Goal: Information Seeking & Learning: Learn about a topic

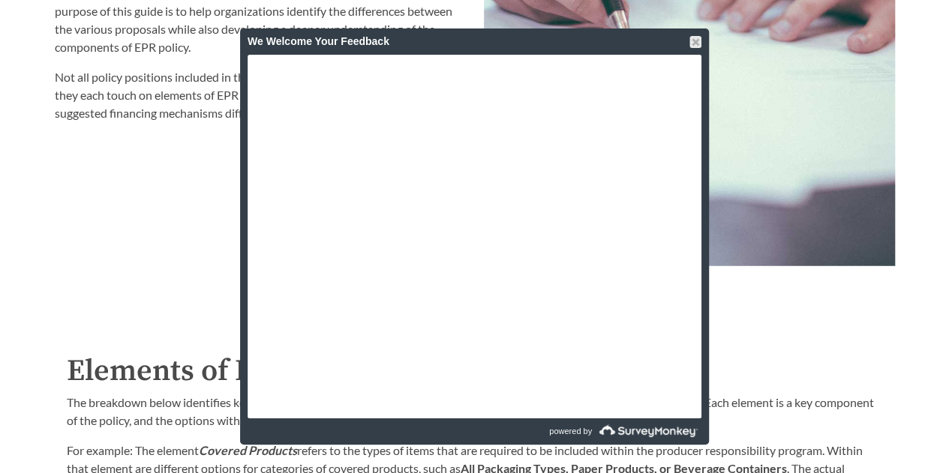
scroll to position [2176, 0]
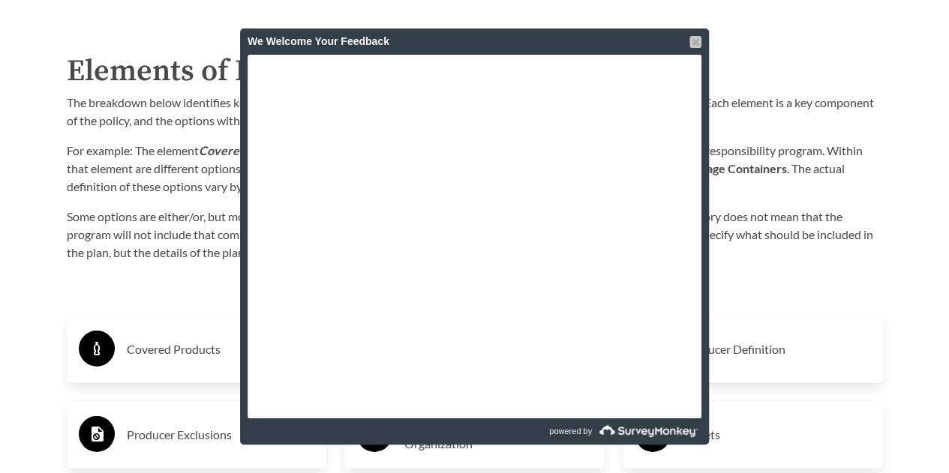
click at [698, 45] on div at bounding box center [696, 42] width 12 height 12
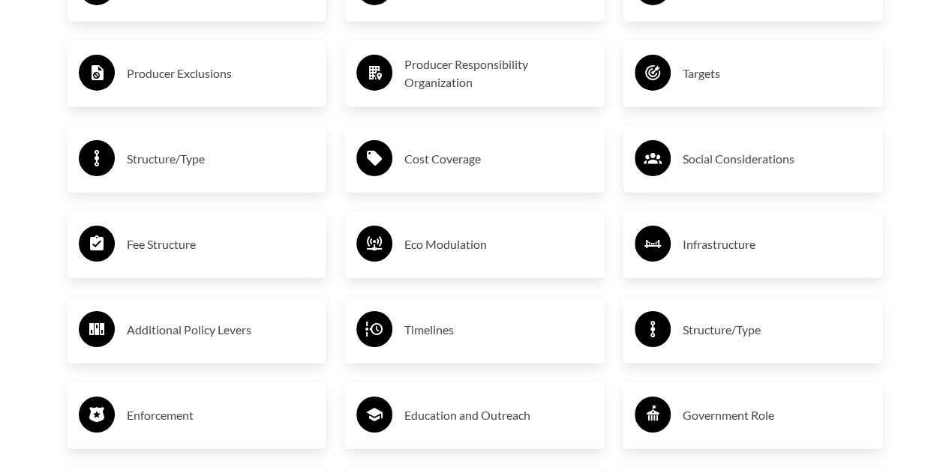
scroll to position [2551, 0]
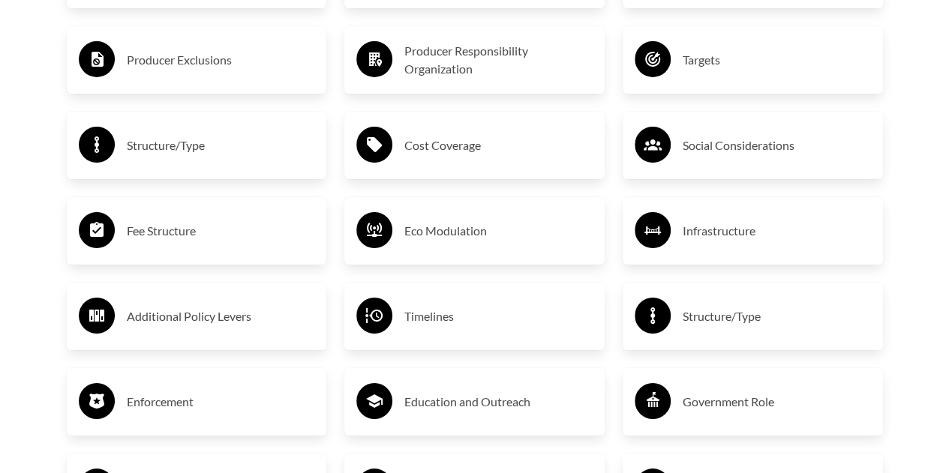
click at [174, 236] on h3 "Fee Structure" at bounding box center [221, 231] width 188 height 24
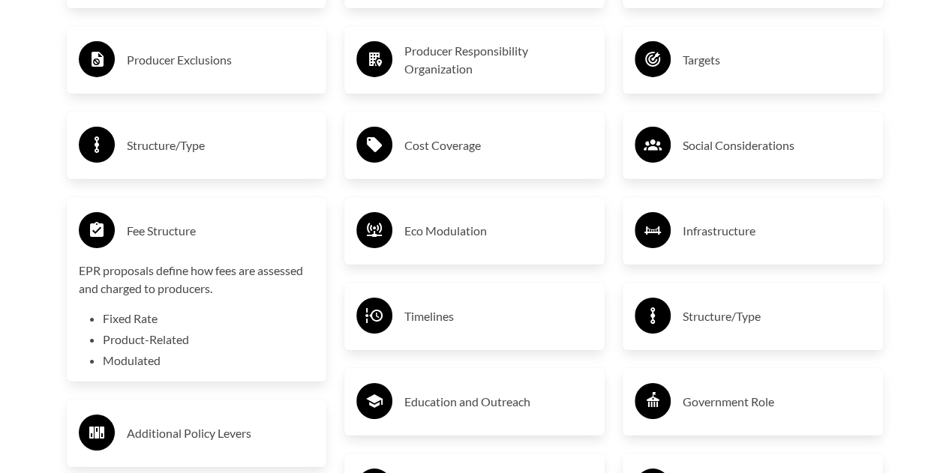
click at [429, 127] on div "Cost Coverage" at bounding box center [474, 146] width 236 height 44
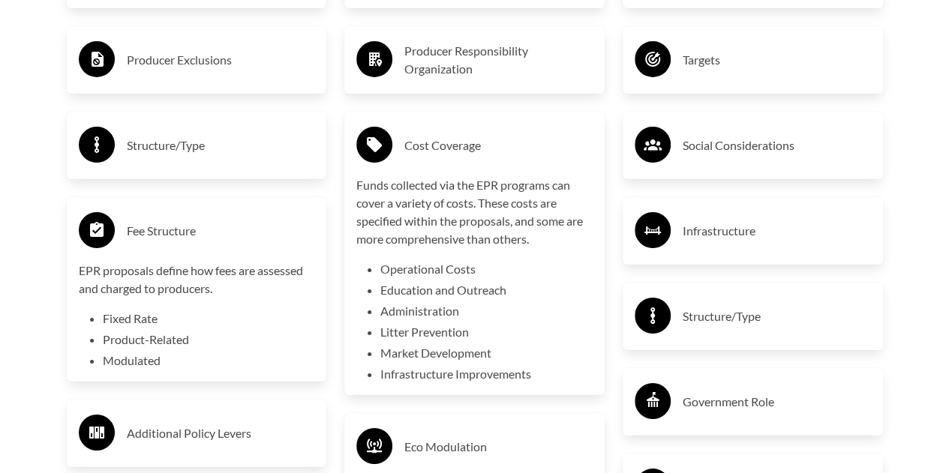
click at [903, 131] on div "Purpose of the Guide EPR for packaging and paper products is gaining attention …" at bounding box center [475, 99] width 864 height 2126
click at [904, 200] on div "Purpose of the Guide EPR for packaging and paper products is gaining attention …" at bounding box center [475, 99] width 864 height 2126
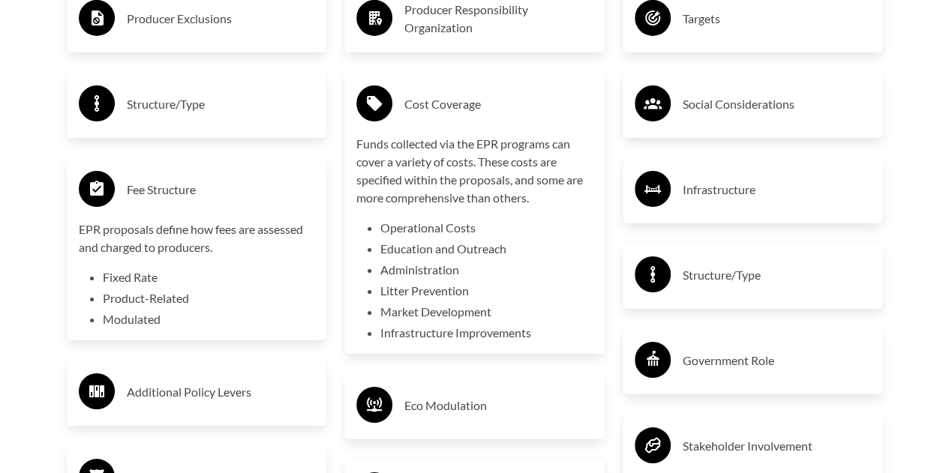
scroll to position [2626, 0]
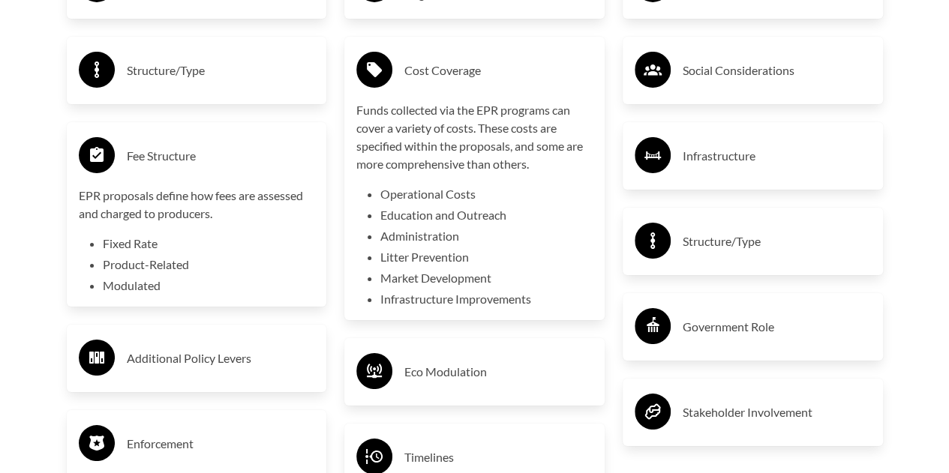
click at [734, 151] on h3 "Infrastructure" at bounding box center [777, 156] width 188 height 24
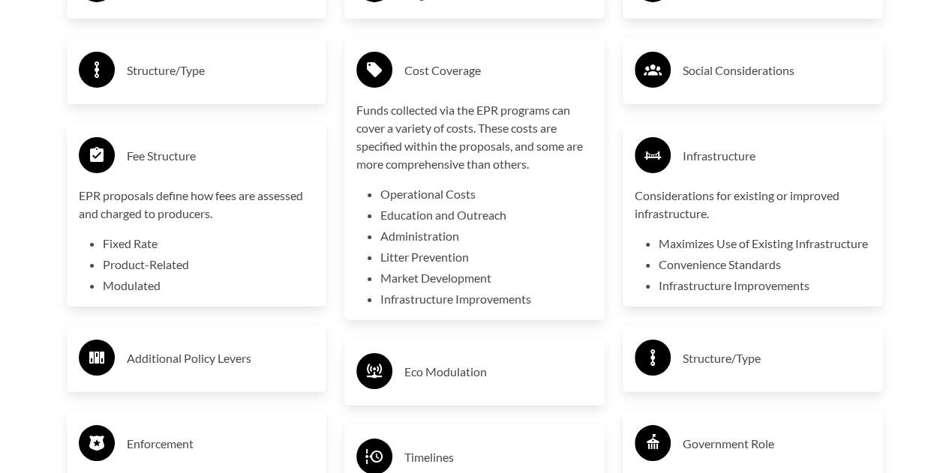
scroll to position [2851, 0]
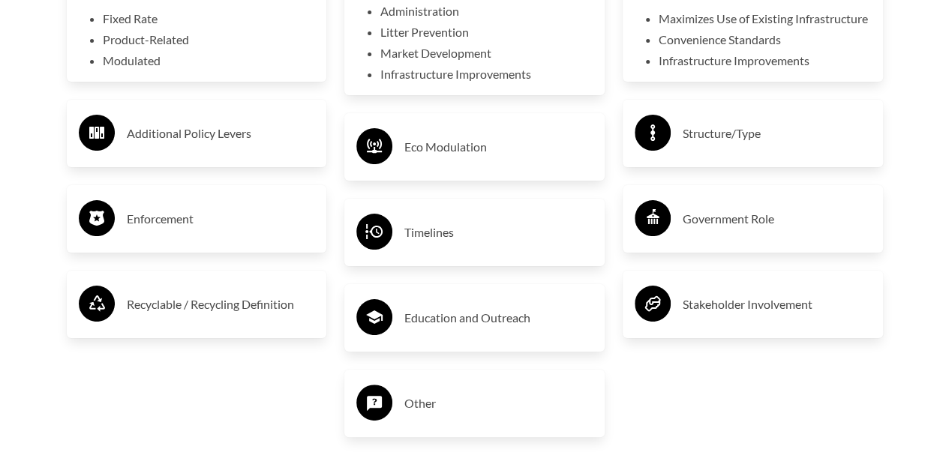
click at [428, 220] on div "Timelines" at bounding box center [474, 233] width 236 height 44
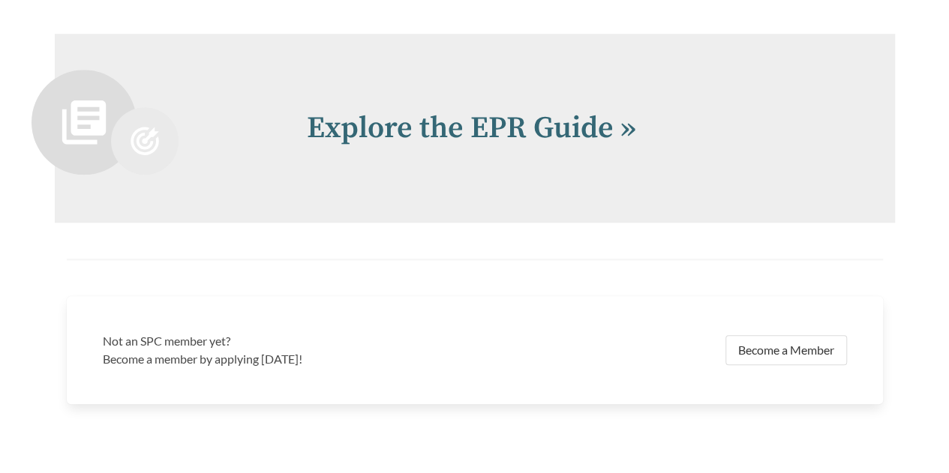
scroll to position [3451, 0]
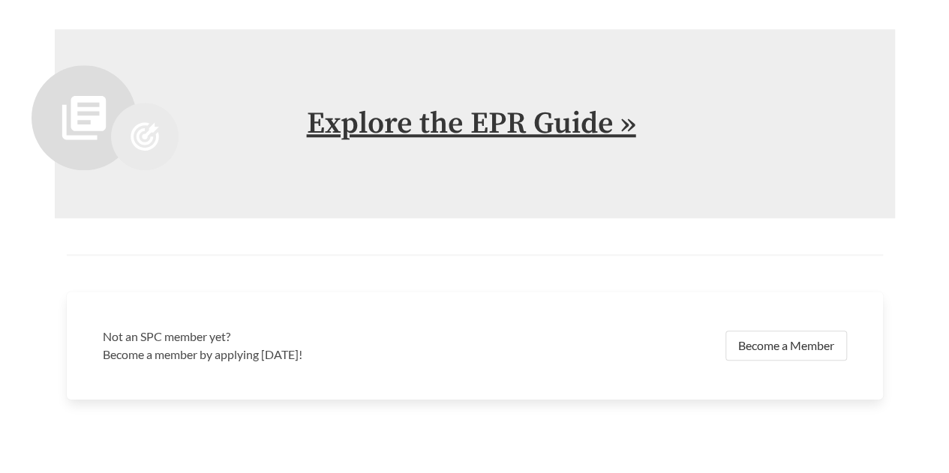
click at [551, 133] on link "Explore the EPR Guide »" at bounding box center [471, 124] width 329 height 38
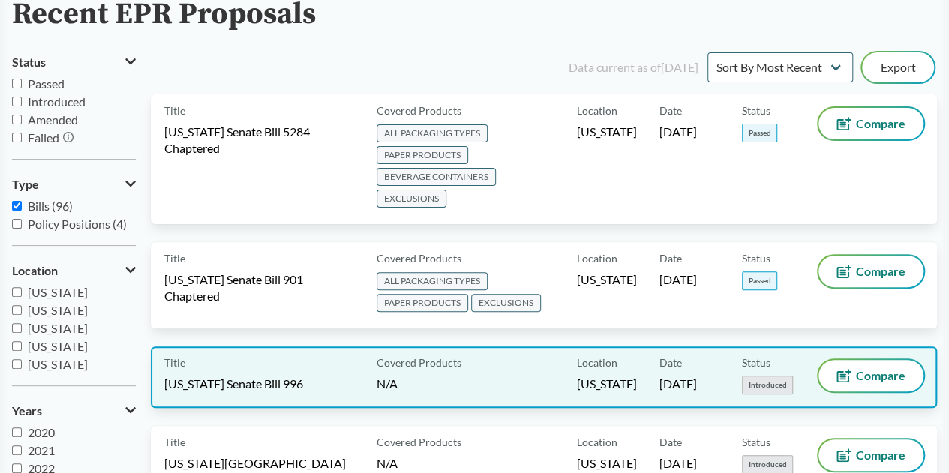
scroll to position [300, 0]
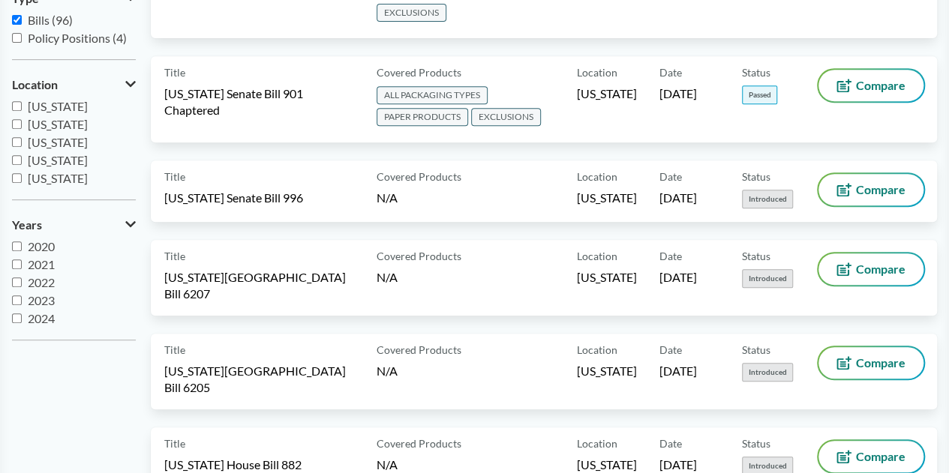
click at [14, 320] on input "2024" at bounding box center [17, 319] width 10 height 10
checkbox input "true"
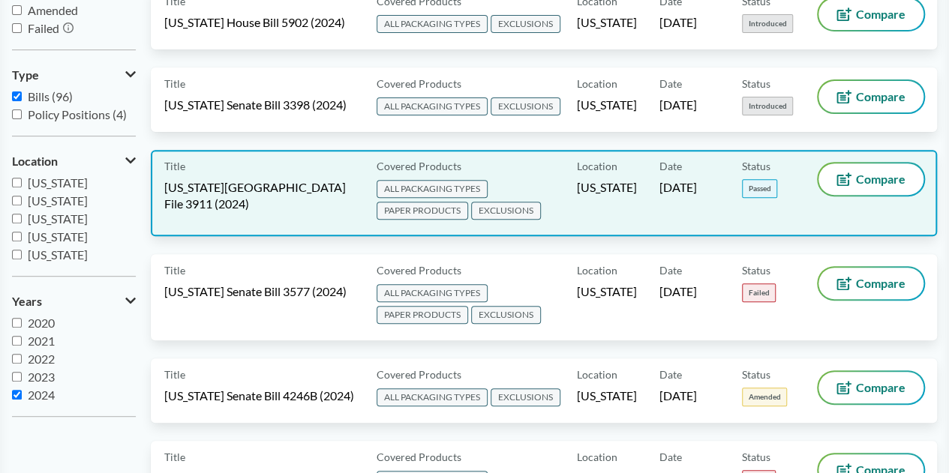
scroll to position [150, 0]
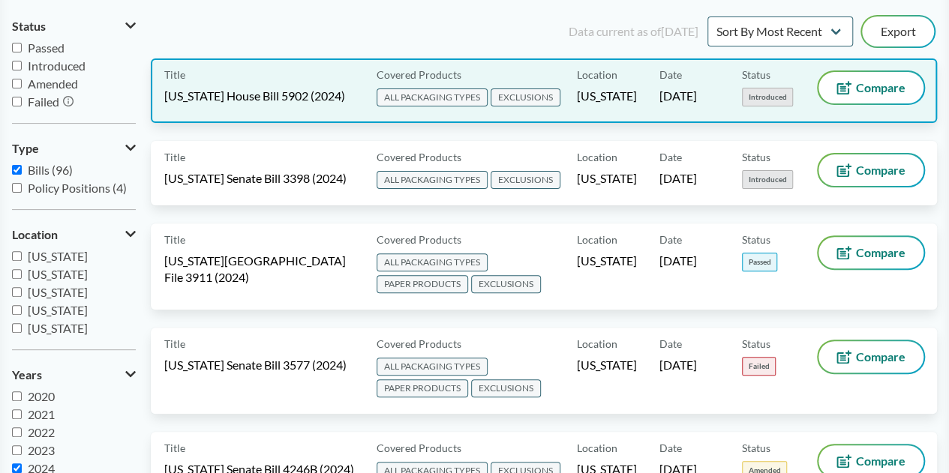
click at [297, 89] on span "[US_STATE] House Bill 5902 (2024)" at bounding box center [254, 96] width 181 height 17
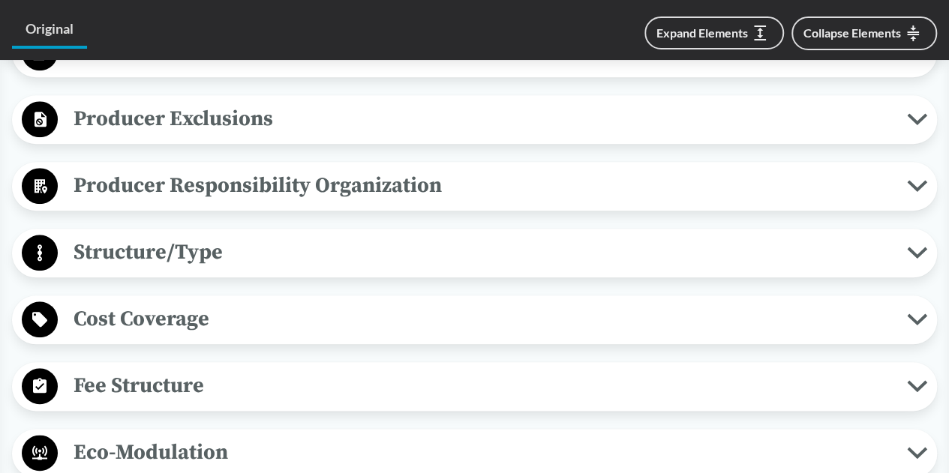
scroll to position [750, 0]
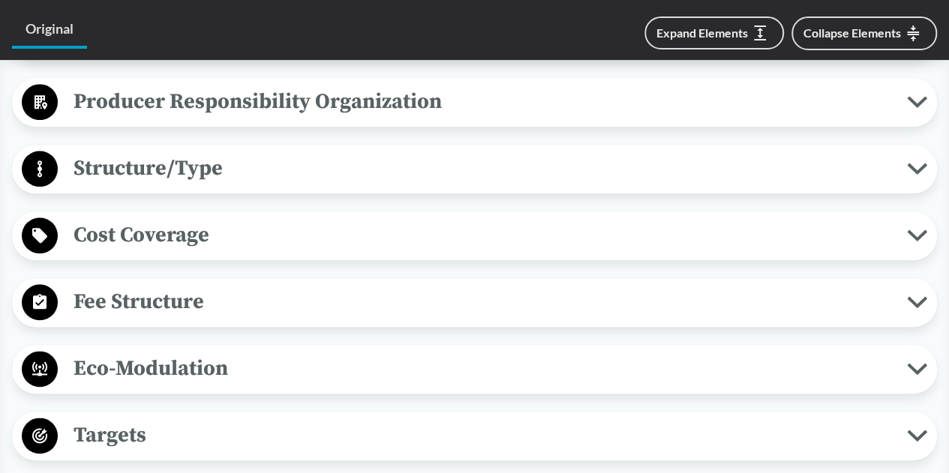
click at [263, 227] on span "Cost Coverage" at bounding box center [482, 235] width 849 height 34
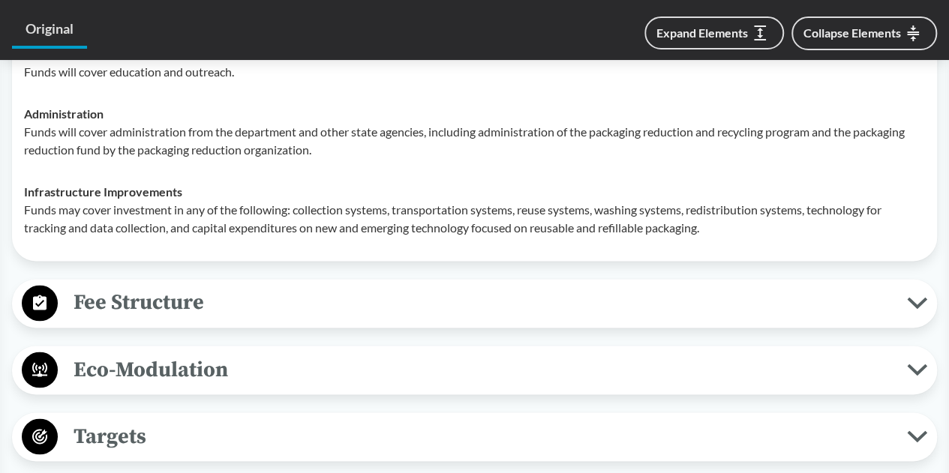
scroll to position [1200, 0]
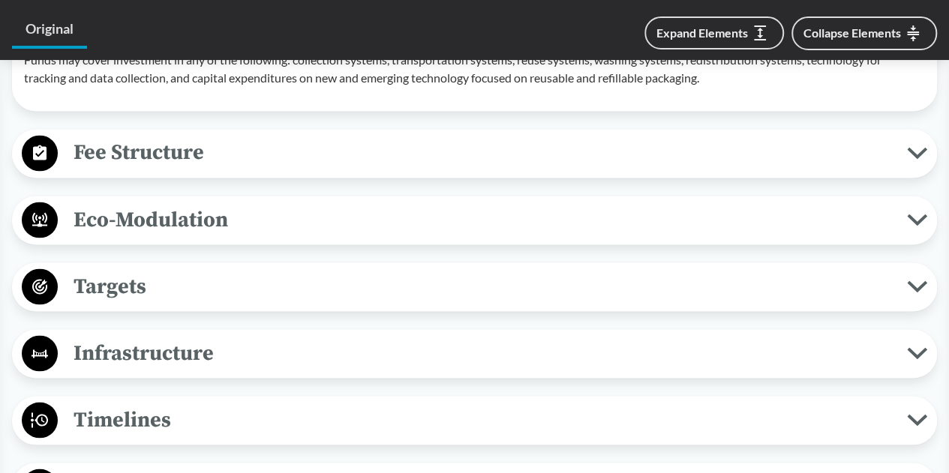
click at [319, 153] on span "Fee Structure" at bounding box center [482, 153] width 849 height 34
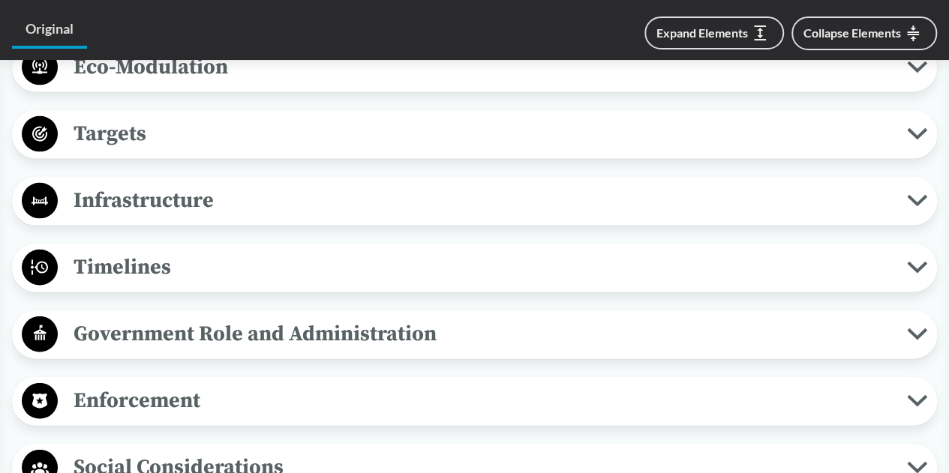
scroll to position [1576, 0]
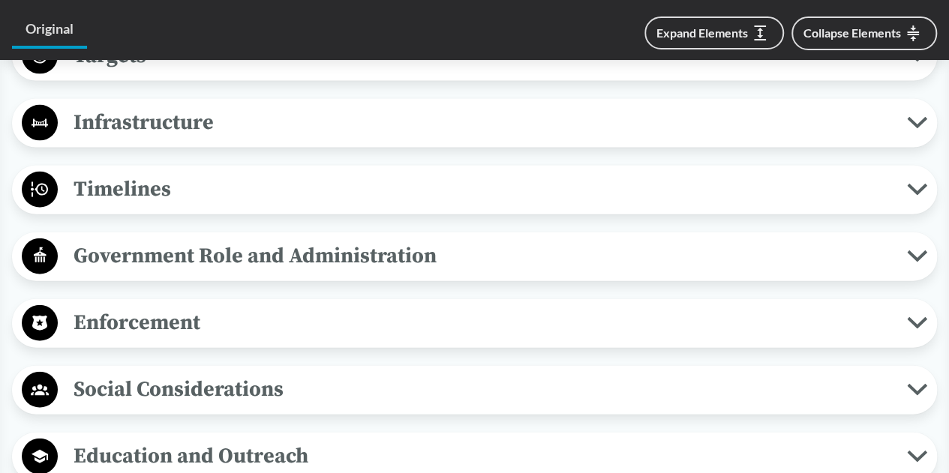
click at [314, 182] on span "Timelines" at bounding box center [482, 190] width 849 height 34
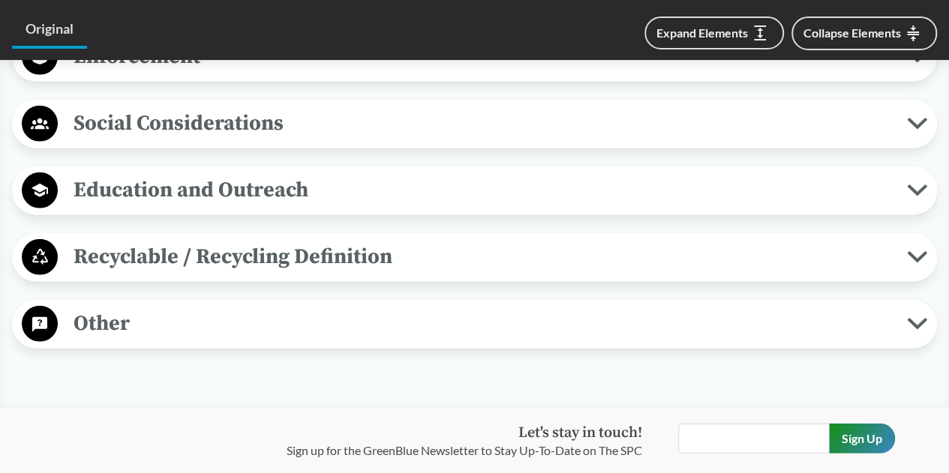
scroll to position [2026, 0]
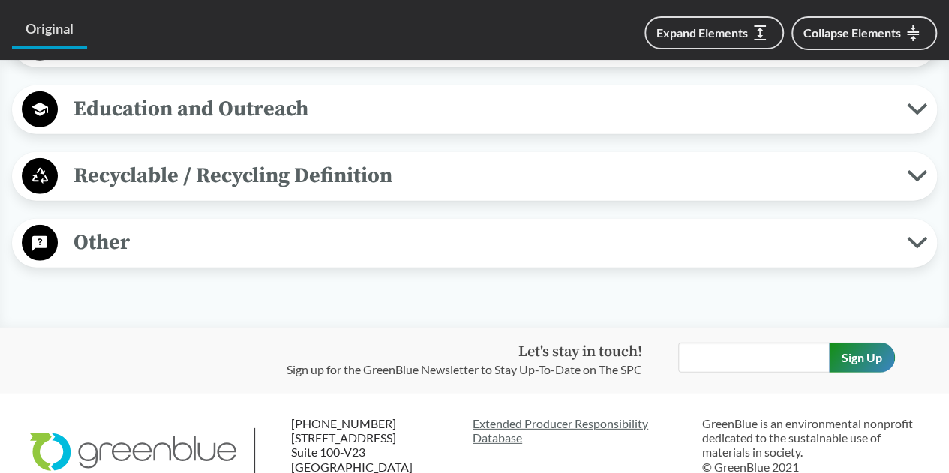
click at [224, 175] on span "Recyclable / Recycling Definition" at bounding box center [482, 176] width 849 height 34
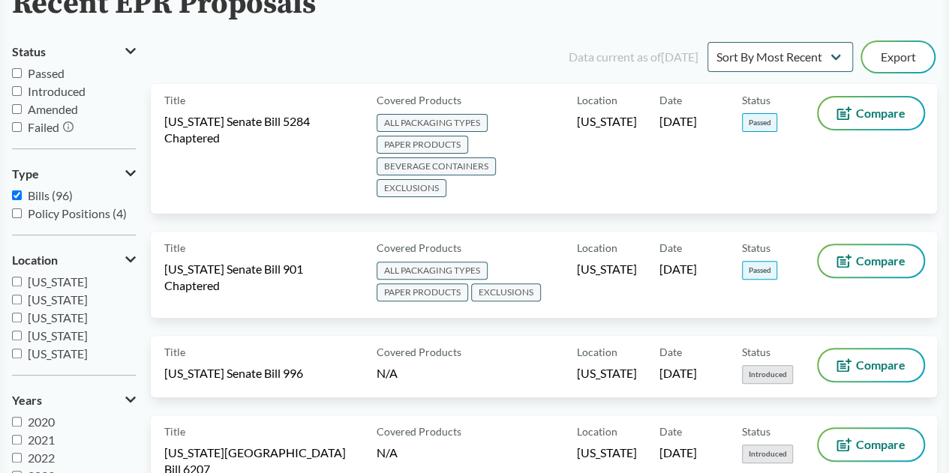
scroll to position [300, 0]
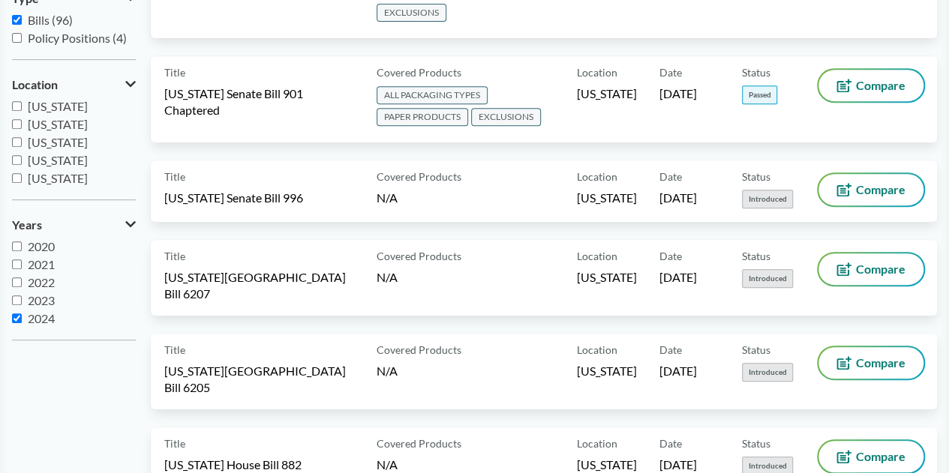
click at [27, 317] on label "2024" at bounding box center [74, 319] width 124 height 18
click at [22, 317] on input "2024" at bounding box center [17, 319] width 10 height 10
checkbox input "false"
click at [21, 157] on input "[US_STATE]" at bounding box center [17, 160] width 10 height 10
checkbox input "true"
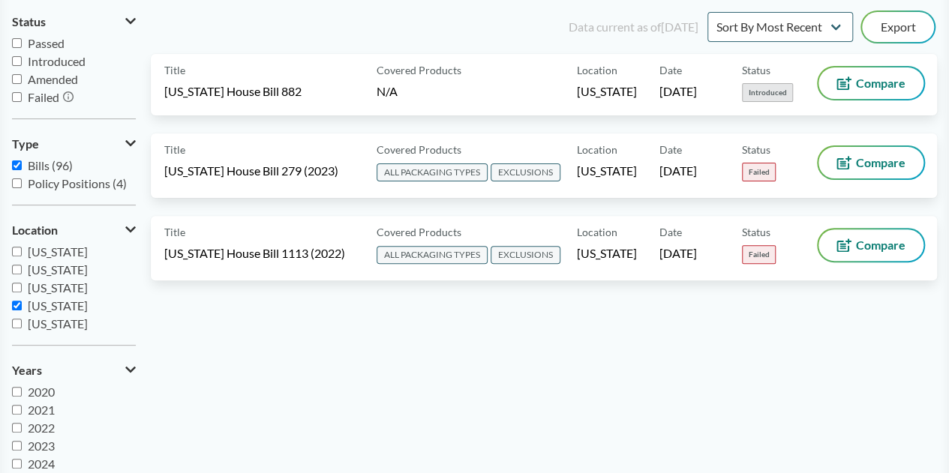
scroll to position [150, 0]
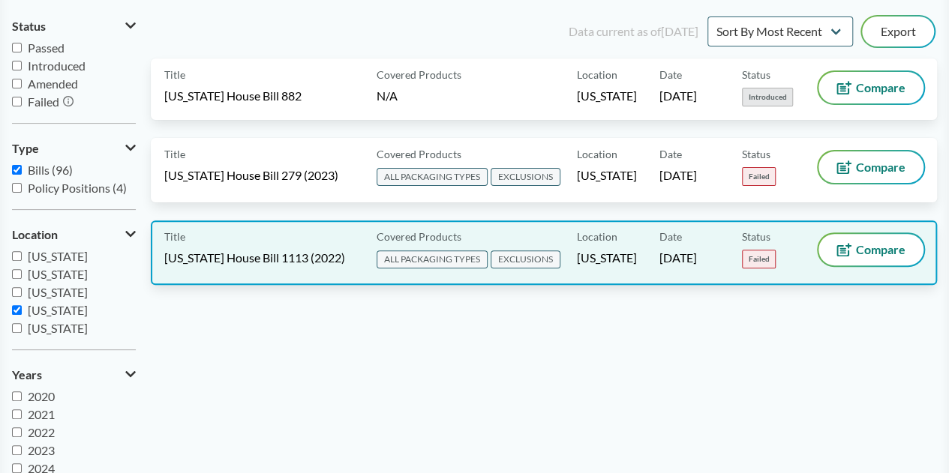
click at [284, 266] on span "[US_STATE] House Bill 1113 (2022)" at bounding box center [254, 258] width 181 height 17
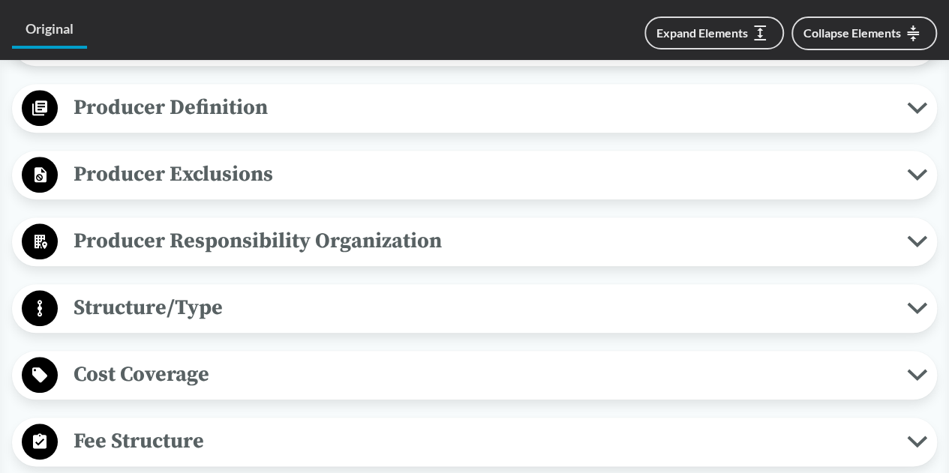
scroll to position [675, 0]
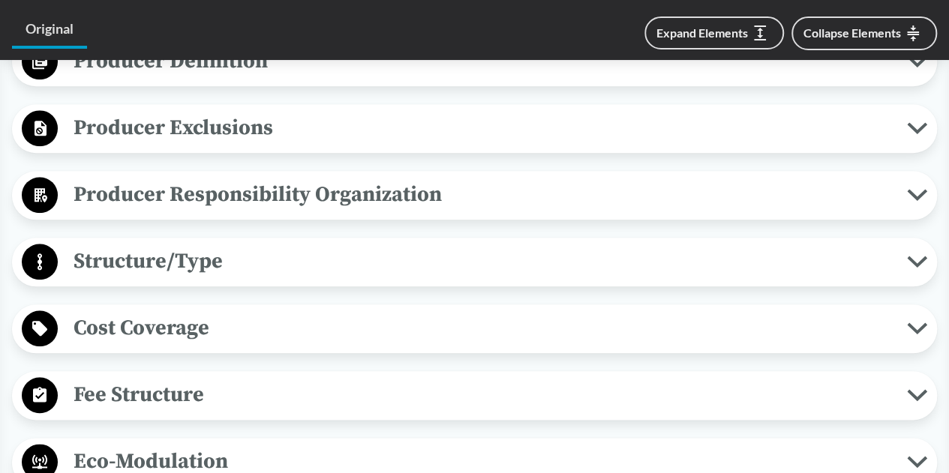
click at [275, 250] on span "Structure/Type" at bounding box center [482, 262] width 849 height 34
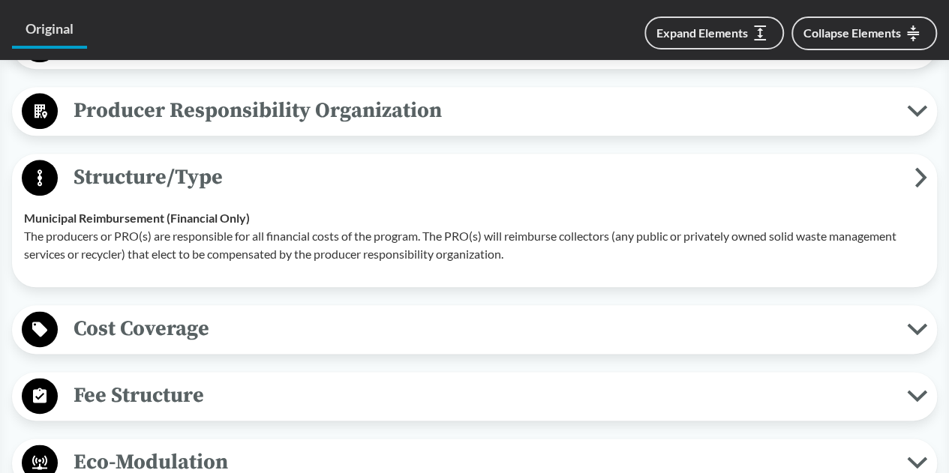
scroll to position [825, 0]
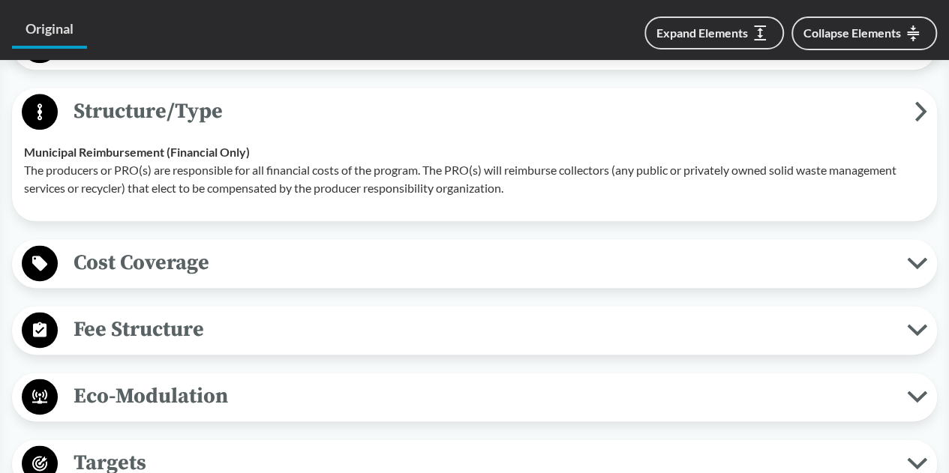
click at [243, 260] on span "Cost Coverage" at bounding box center [482, 263] width 849 height 34
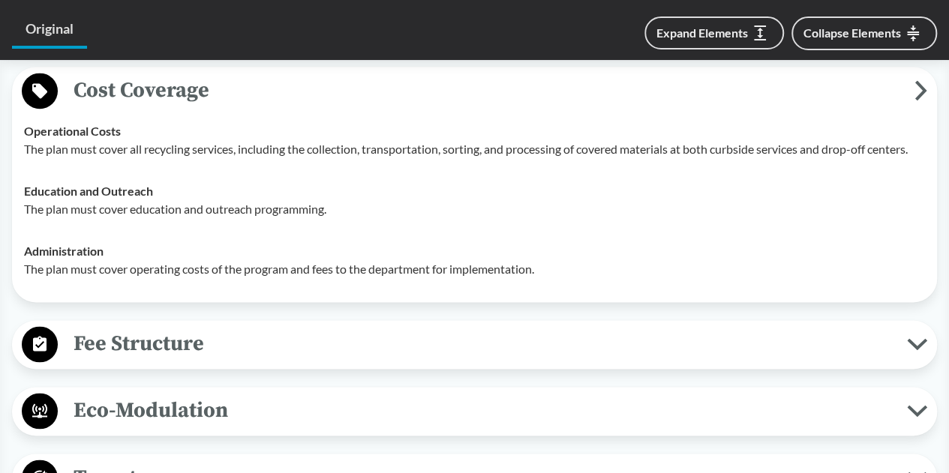
scroll to position [1050, 0]
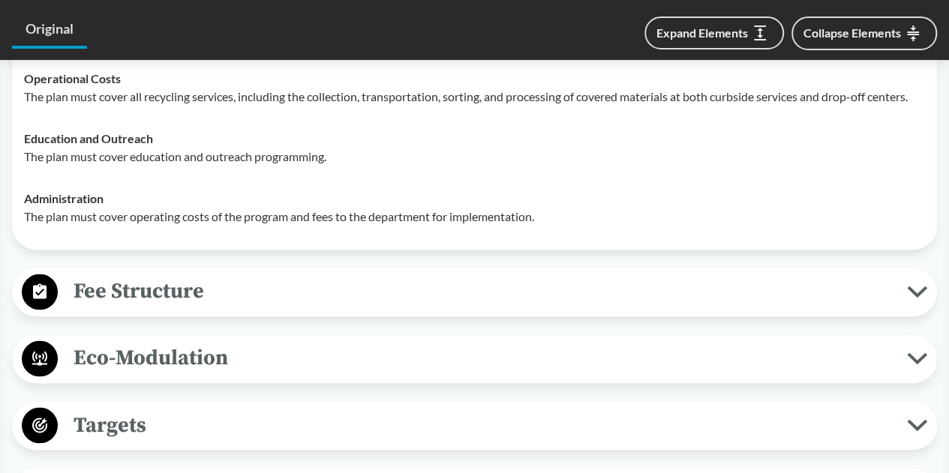
click at [207, 284] on span "Fee Structure" at bounding box center [482, 292] width 849 height 34
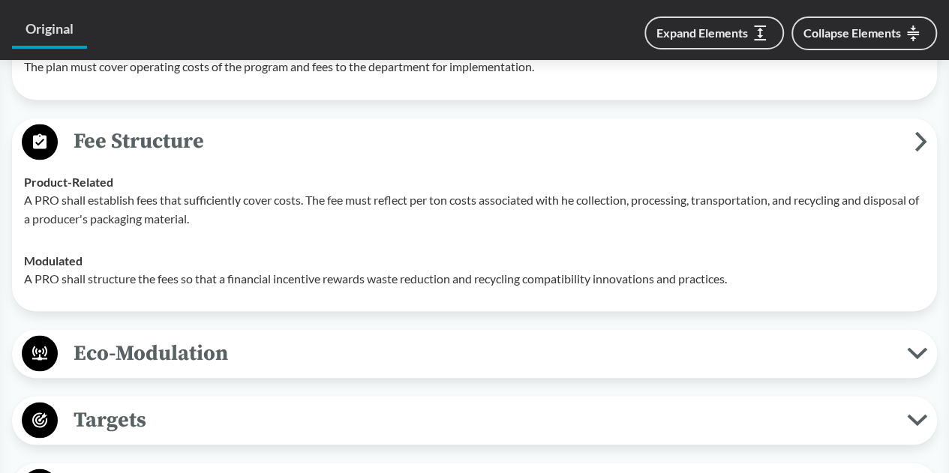
scroll to position [1426, 0]
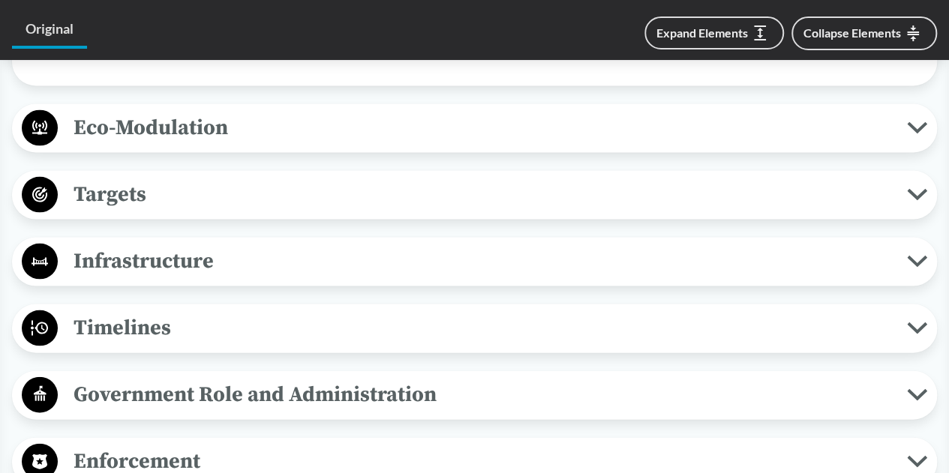
click at [225, 198] on span "Targets" at bounding box center [482, 195] width 849 height 34
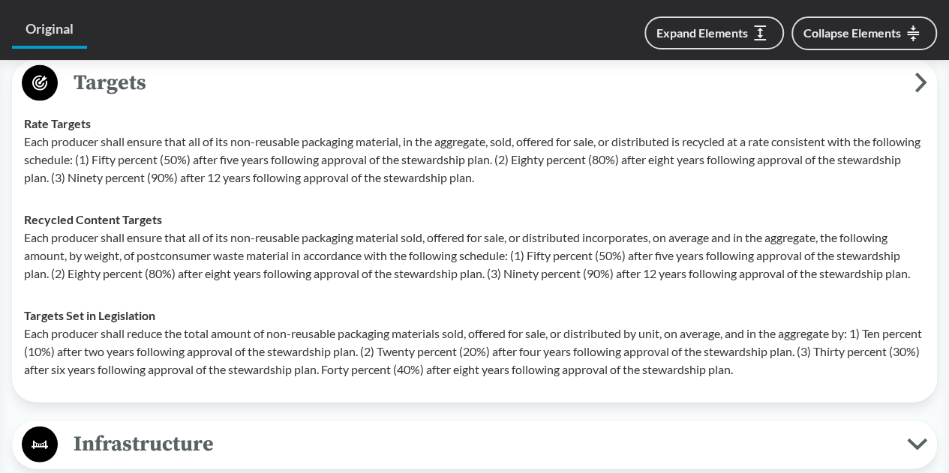
scroll to position [1801, 0]
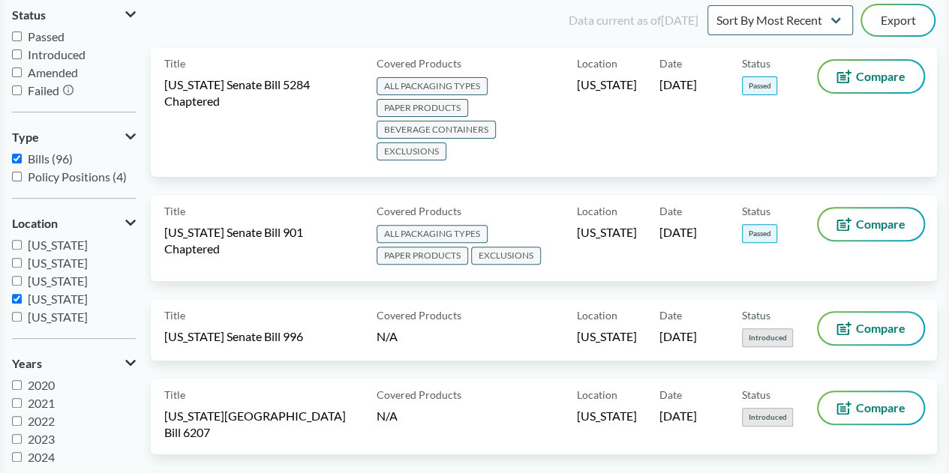
scroll to position [225, 0]
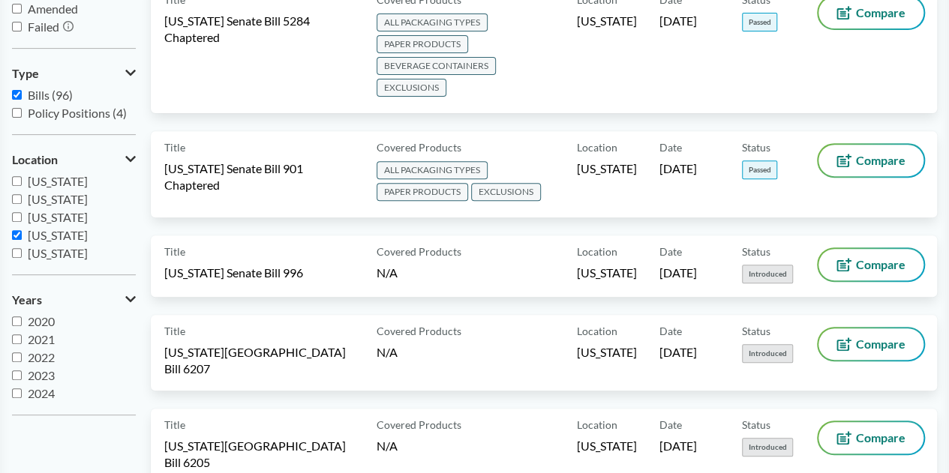
click at [82, 237] on span "[US_STATE]" at bounding box center [58, 235] width 60 height 14
click at [22, 237] on input "[US_STATE]" at bounding box center [17, 235] width 10 height 10
checkbox input "false"
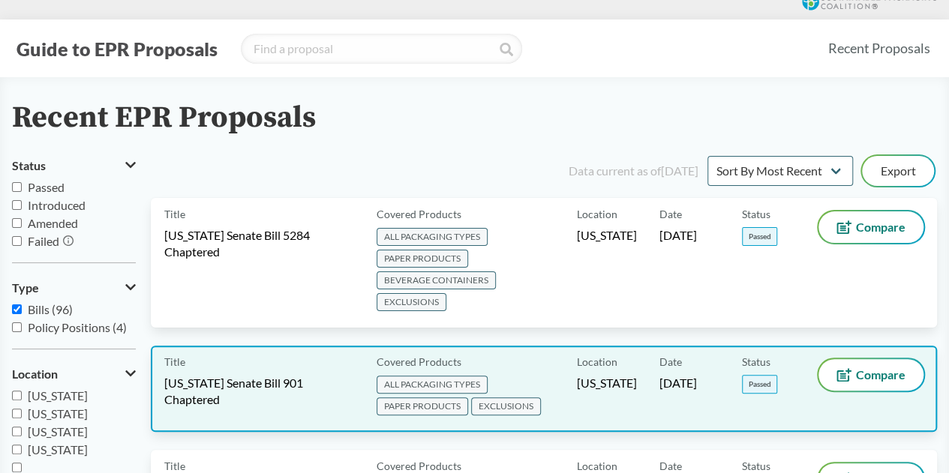
scroll to position [0, 0]
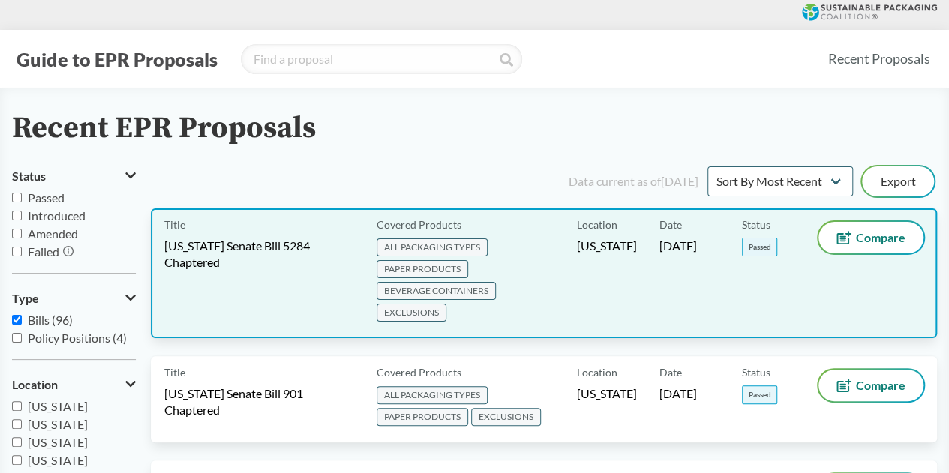
click at [187, 285] on div "Title [US_STATE] Senate Bill 5284 Chaptered" at bounding box center [267, 273] width 206 height 103
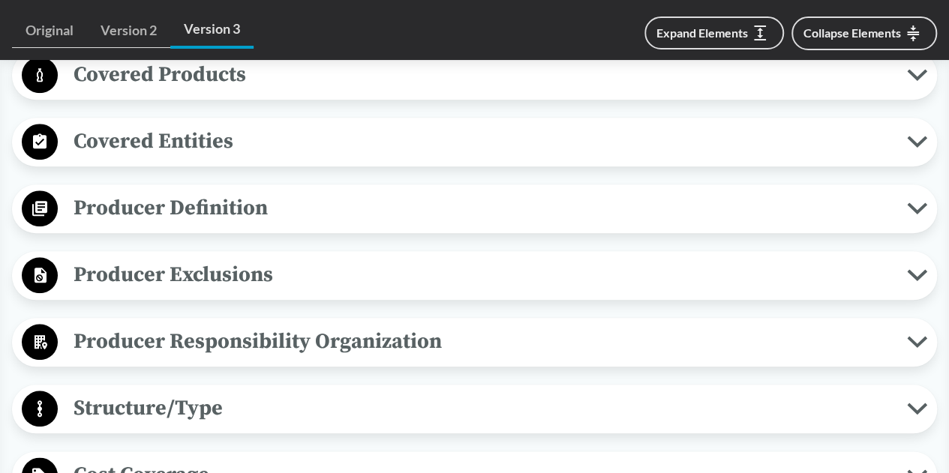
scroll to position [750, 0]
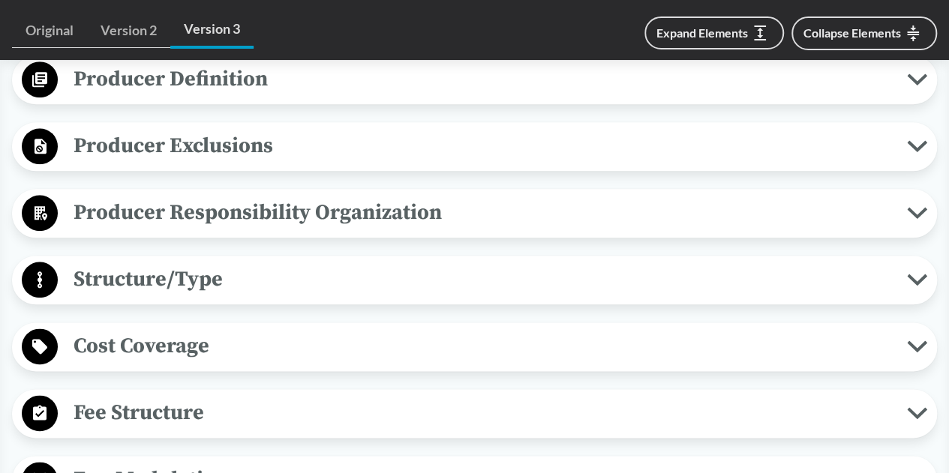
click at [200, 323] on div "Cost Coverage Operational Costs Cost coverage must include the costs to transfe…" at bounding box center [474, 347] width 925 height 49
click at [201, 341] on span "Cost Coverage" at bounding box center [482, 346] width 849 height 34
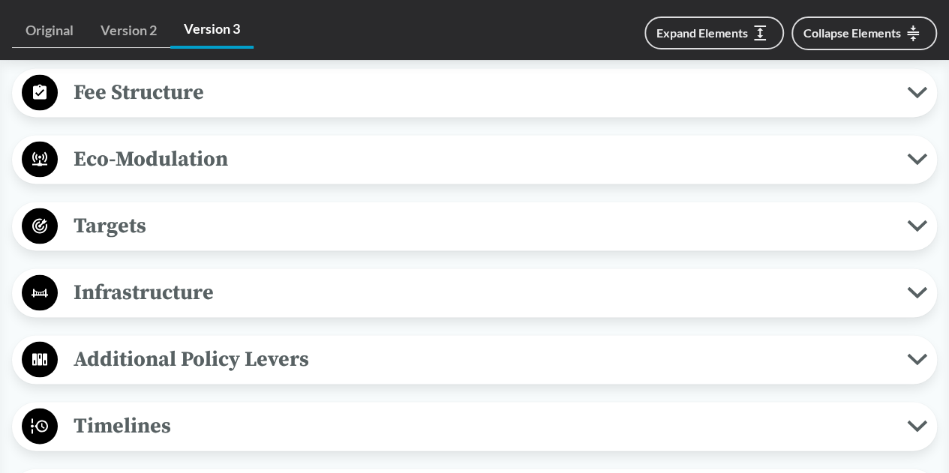
scroll to position [1351, 0]
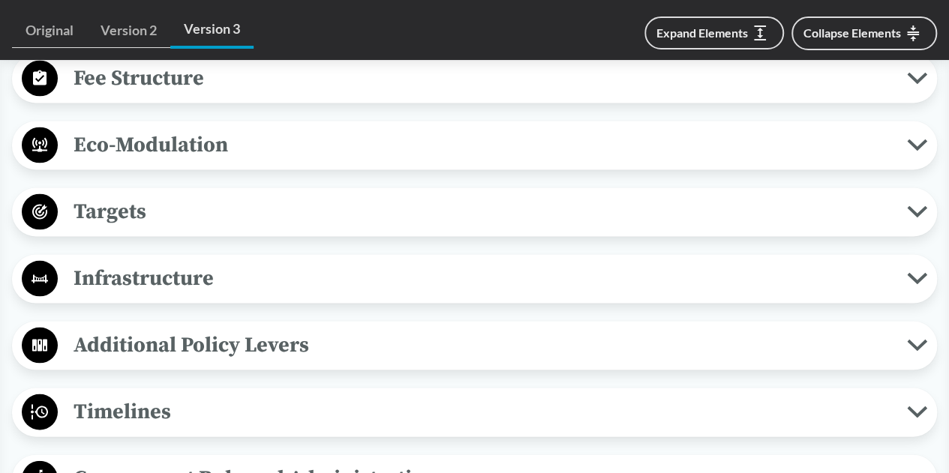
click at [189, 83] on span "Fee Structure" at bounding box center [482, 78] width 849 height 34
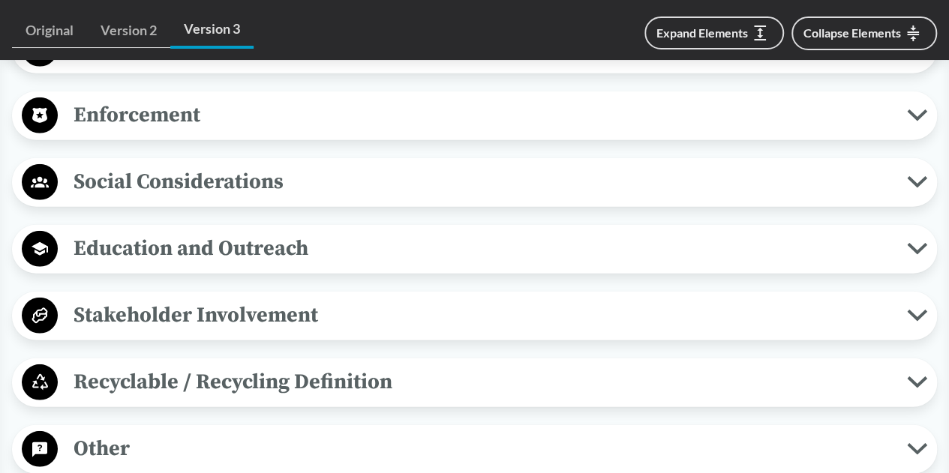
scroll to position [2026, 0]
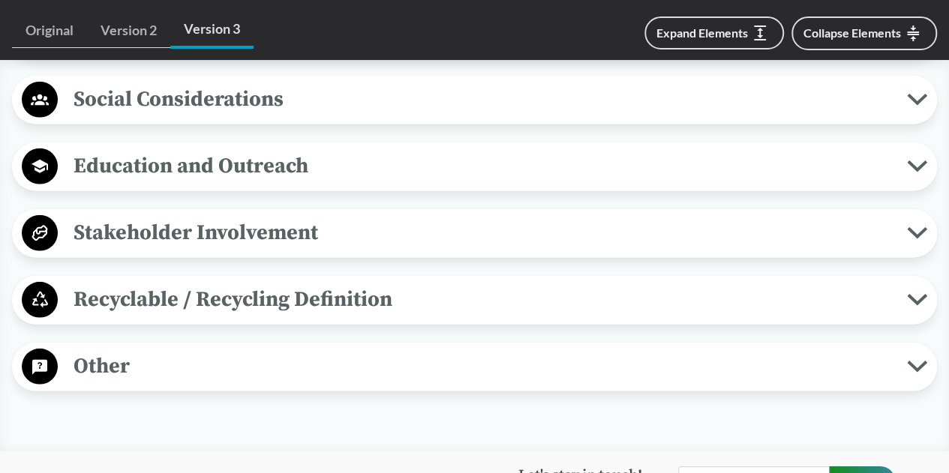
click at [269, 165] on span "Education and Outreach" at bounding box center [482, 166] width 849 height 34
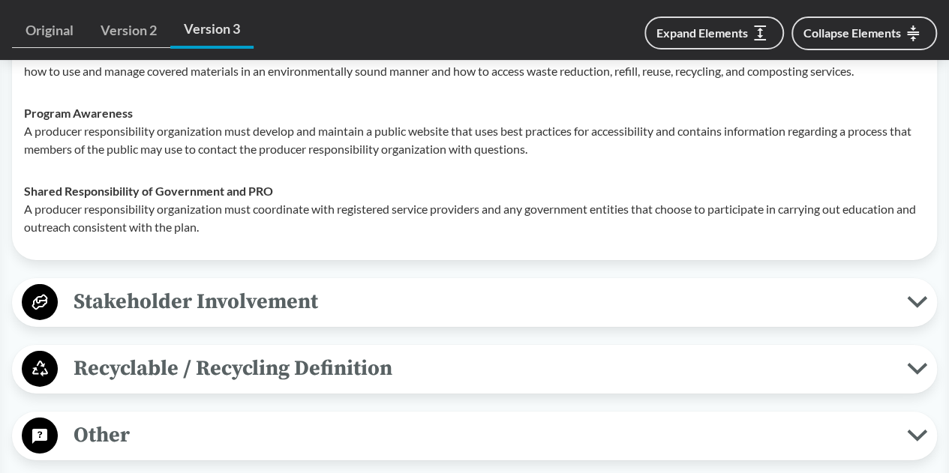
scroll to position [2326, 0]
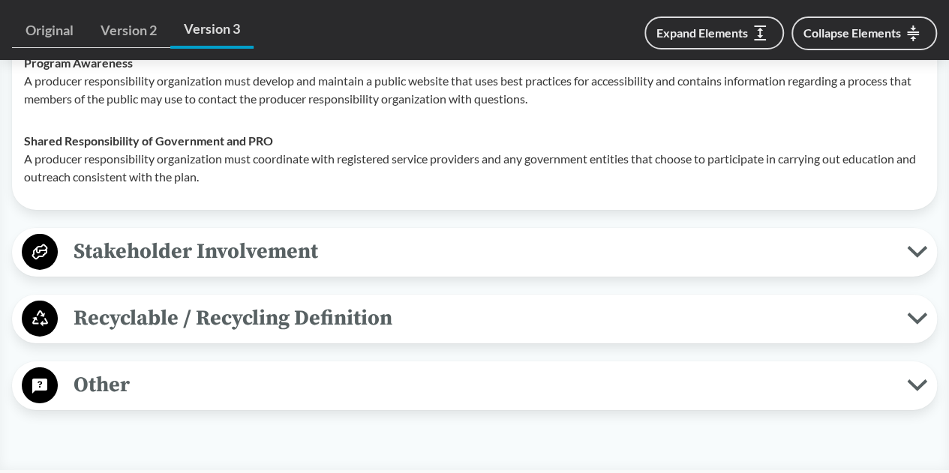
click at [209, 335] on span "Recyclable / Recycling Definition" at bounding box center [482, 319] width 849 height 34
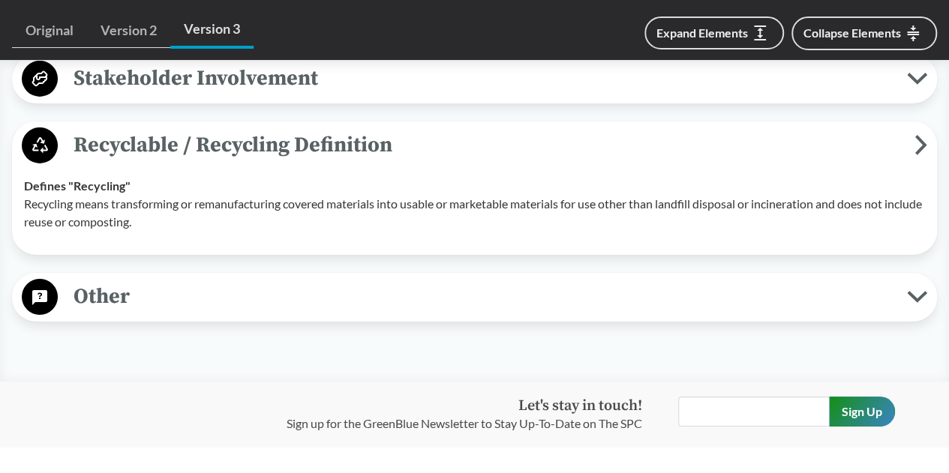
scroll to position [2551, 0]
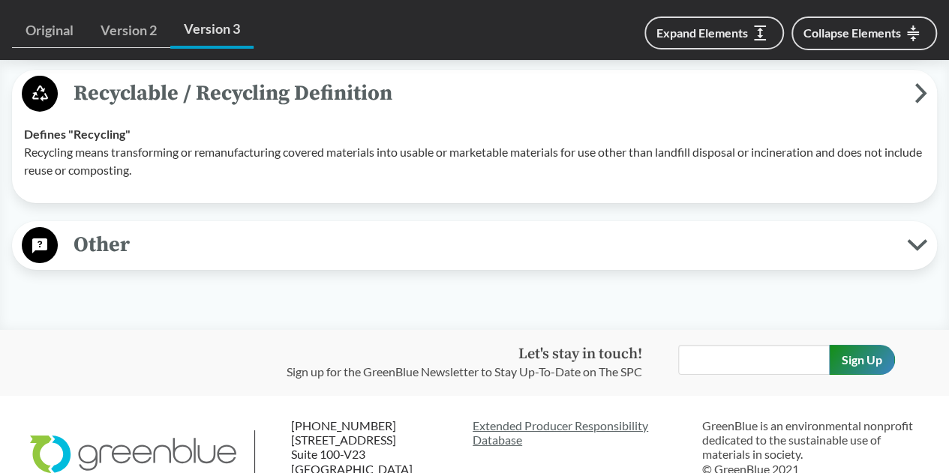
click at [147, 262] on span "Other" at bounding box center [482, 245] width 849 height 34
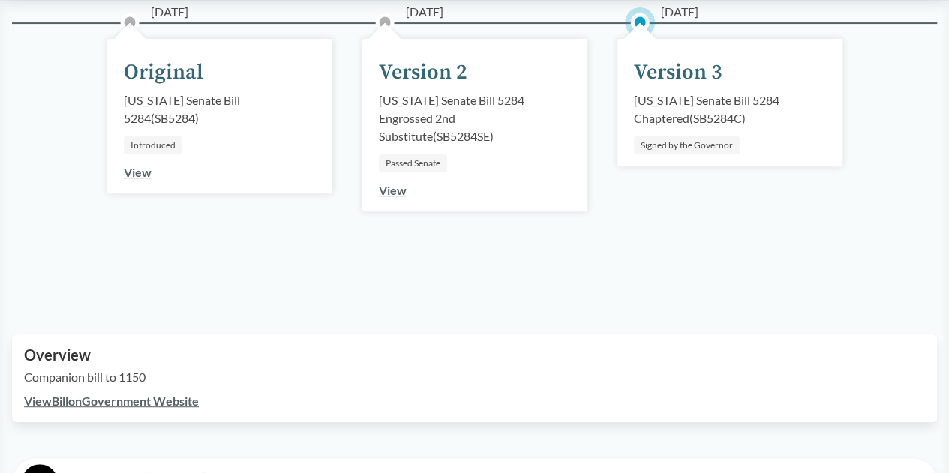
scroll to position [75, 0]
